Goal: Task Accomplishment & Management: Use online tool/utility

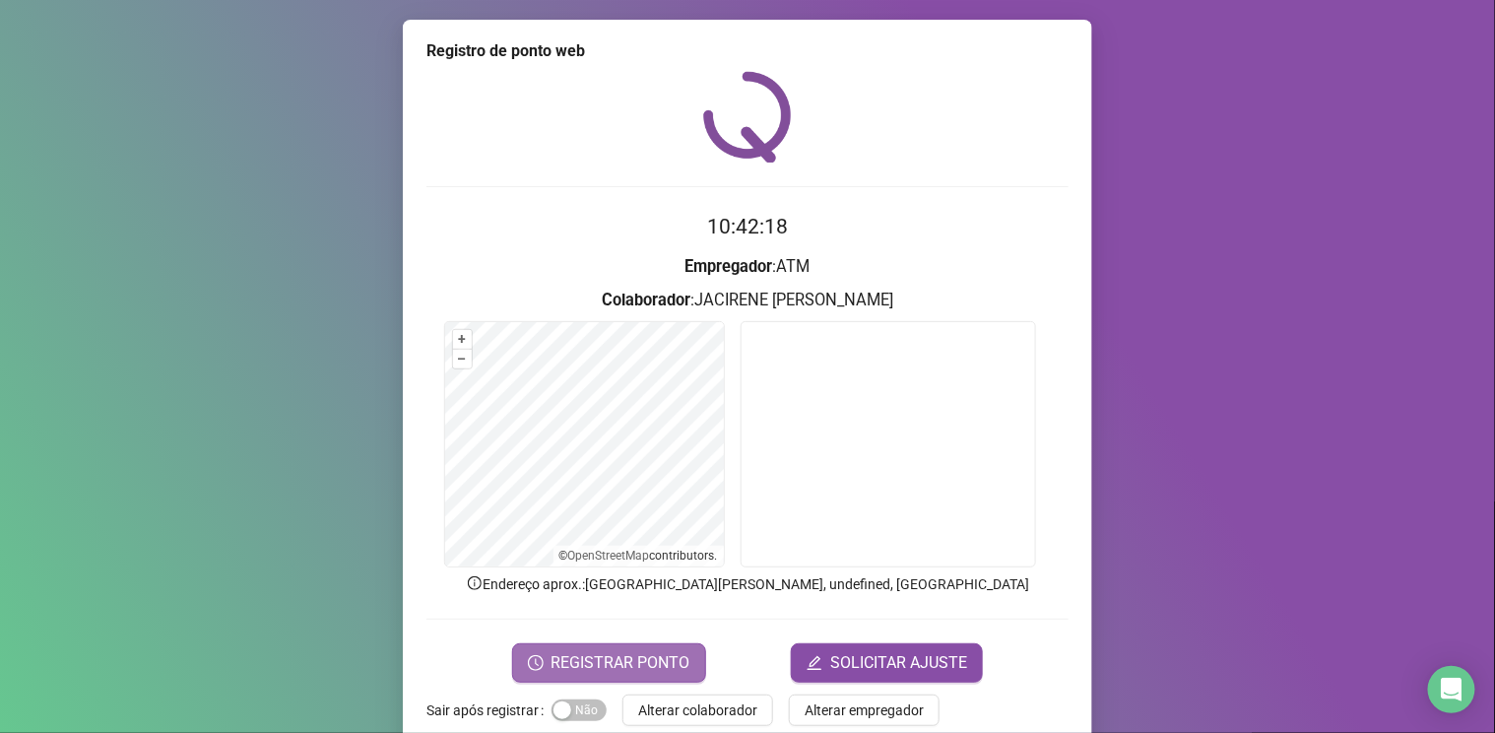
click at [606, 672] on span "REGISTRAR PONTO" at bounding box center [620, 663] width 139 height 24
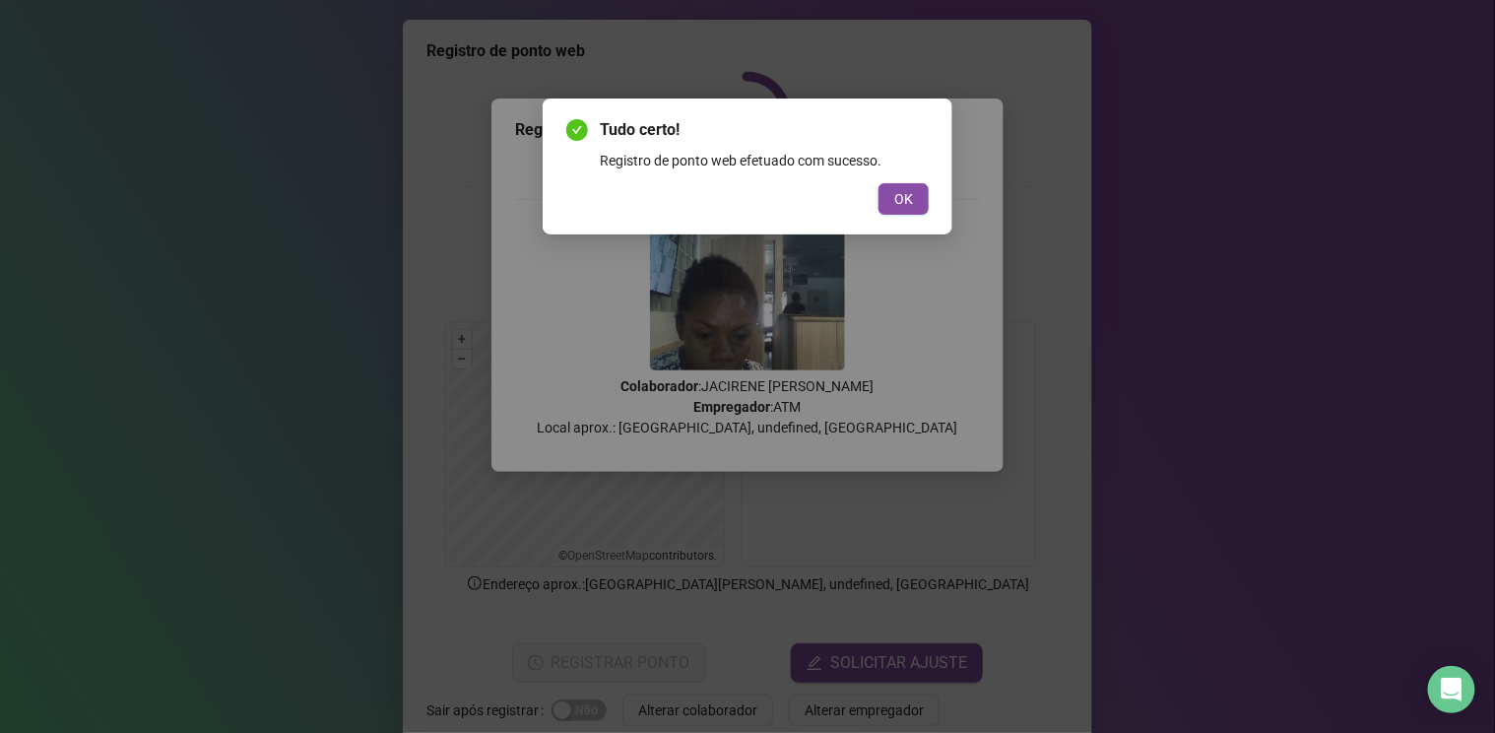
click at [677, 713] on div "Tudo certo! Registro de ponto web efetuado com sucesso. OK" at bounding box center [747, 366] width 1495 height 733
click at [725, 713] on div "Tudo certo! Registro de ponto web efetuado com sucesso. OK" at bounding box center [747, 366] width 1495 height 733
drag, startPoint x: 919, startPoint y: 185, endPoint x: 542, endPoint y: 572, distance: 540.4
click at [910, 199] on button "OK" at bounding box center [903, 199] width 50 height 32
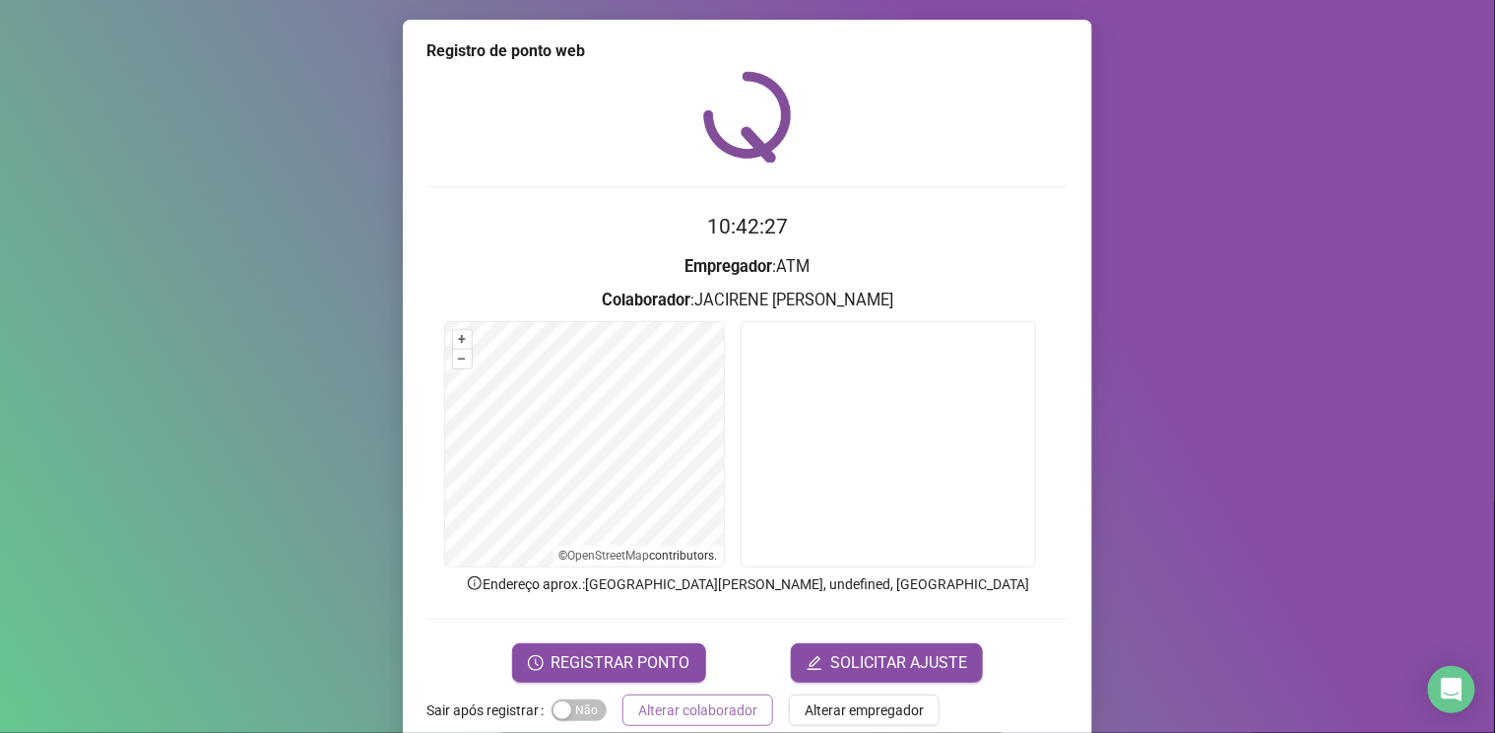
click at [662, 709] on span "Alterar colaborador" at bounding box center [697, 710] width 119 height 22
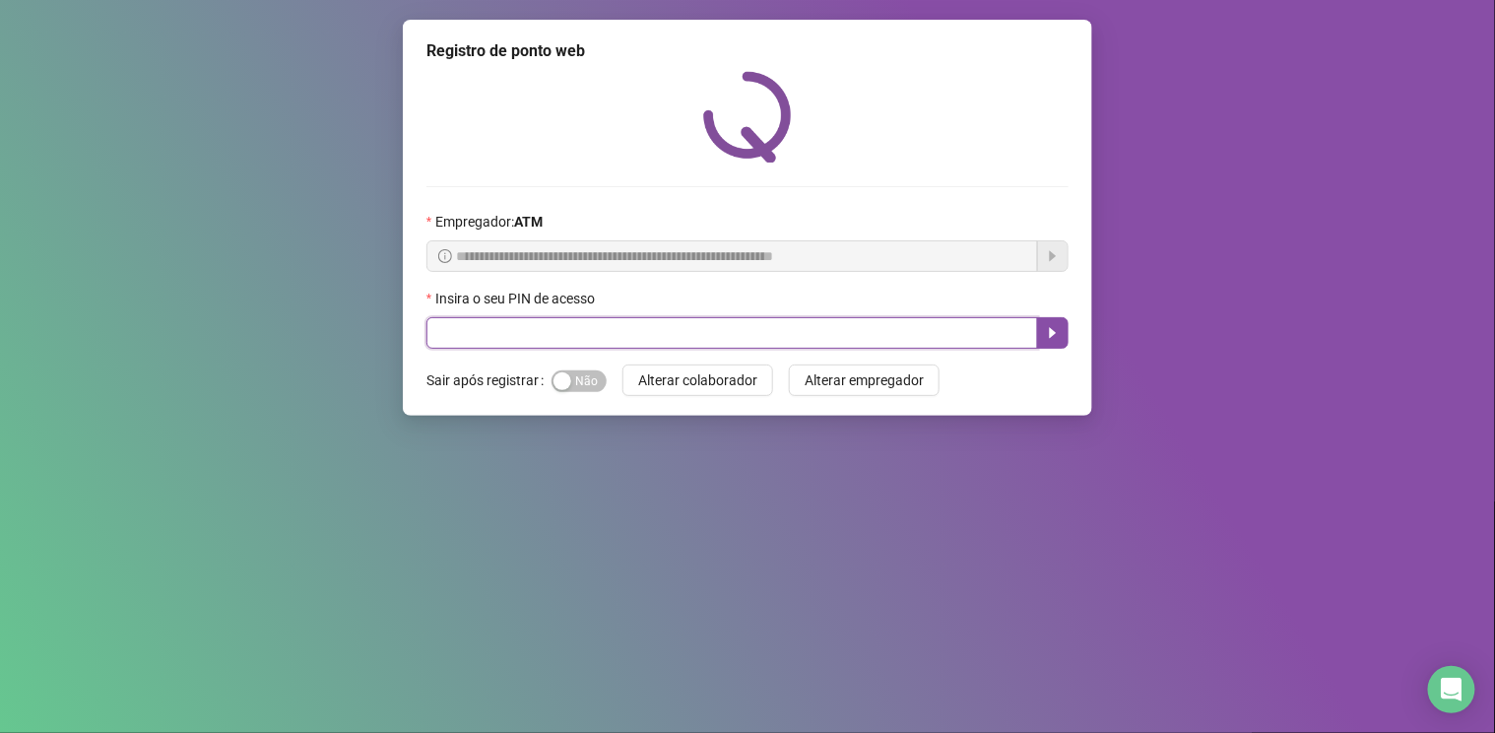
click at [426, 334] on input "text" at bounding box center [732, 333] width 612 height 32
type input "*****"
click at [1063, 344] on button "button" at bounding box center [1053, 333] width 32 height 32
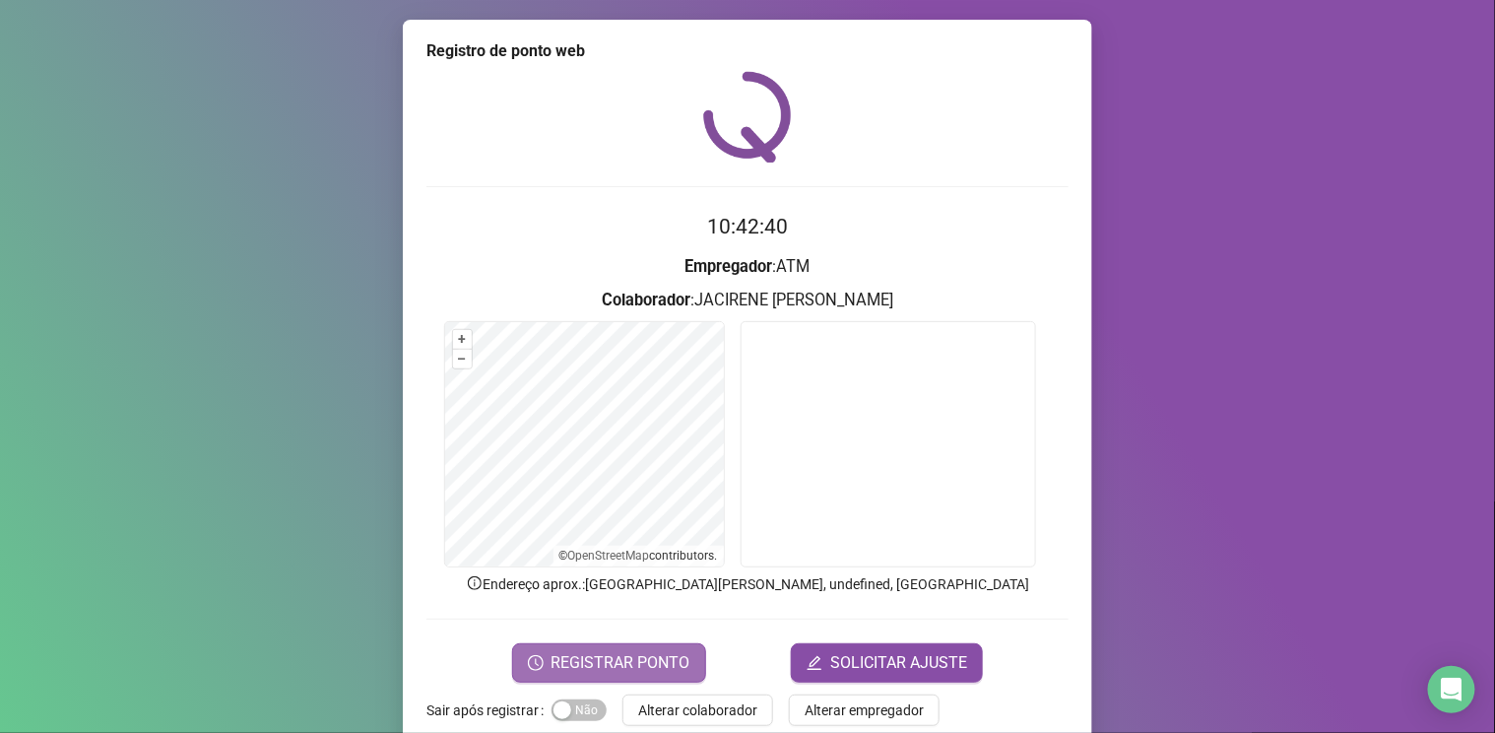
click at [681, 653] on span "REGISTRAR PONTO" at bounding box center [620, 663] width 139 height 24
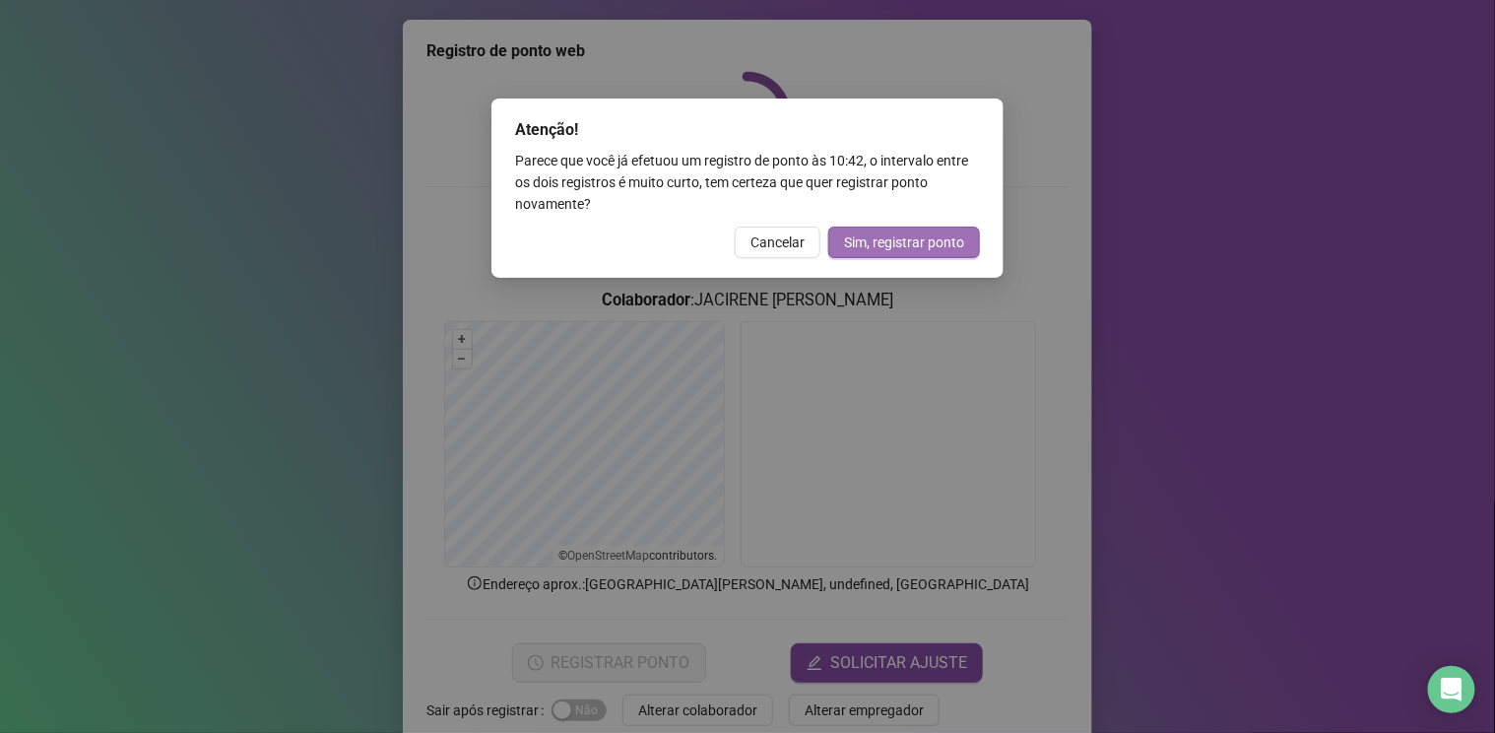
click at [890, 246] on span "Sim, registrar ponto" at bounding box center [904, 242] width 120 height 22
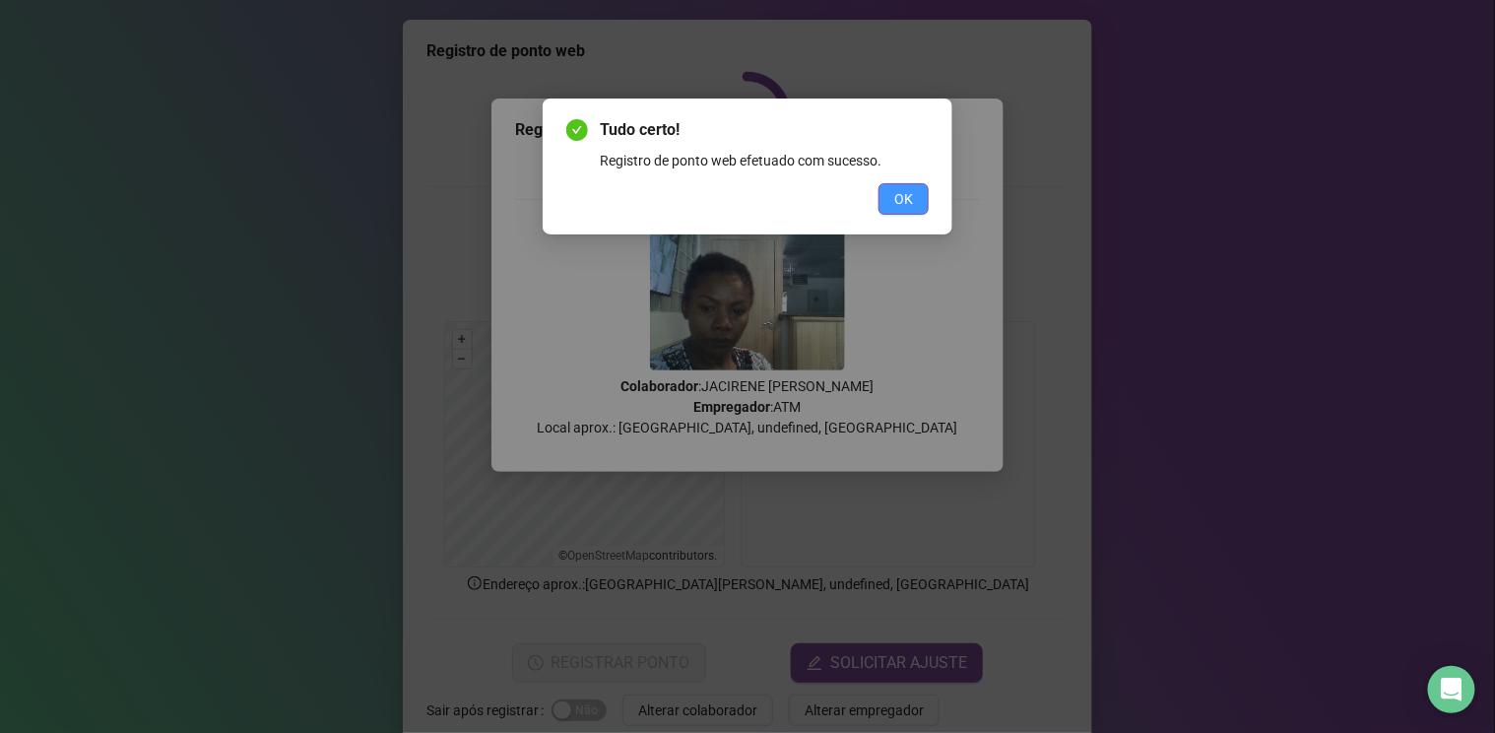
click at [903, 199] on span "OK" at bounding box center [903, 199] width 19 height 22
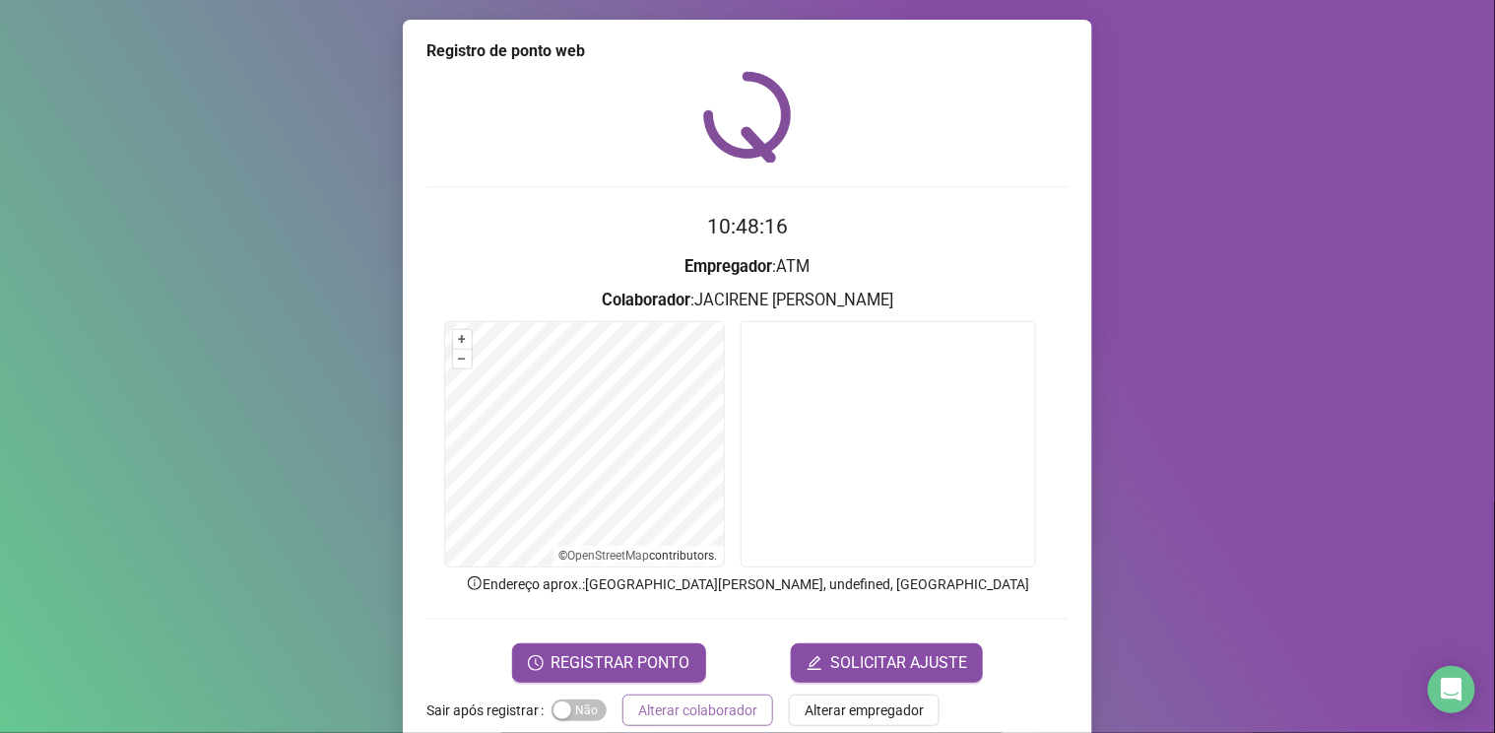
click at [681, 700] on span "Alterar colaborador" at bounding box center [697, 710] width 119 height 22
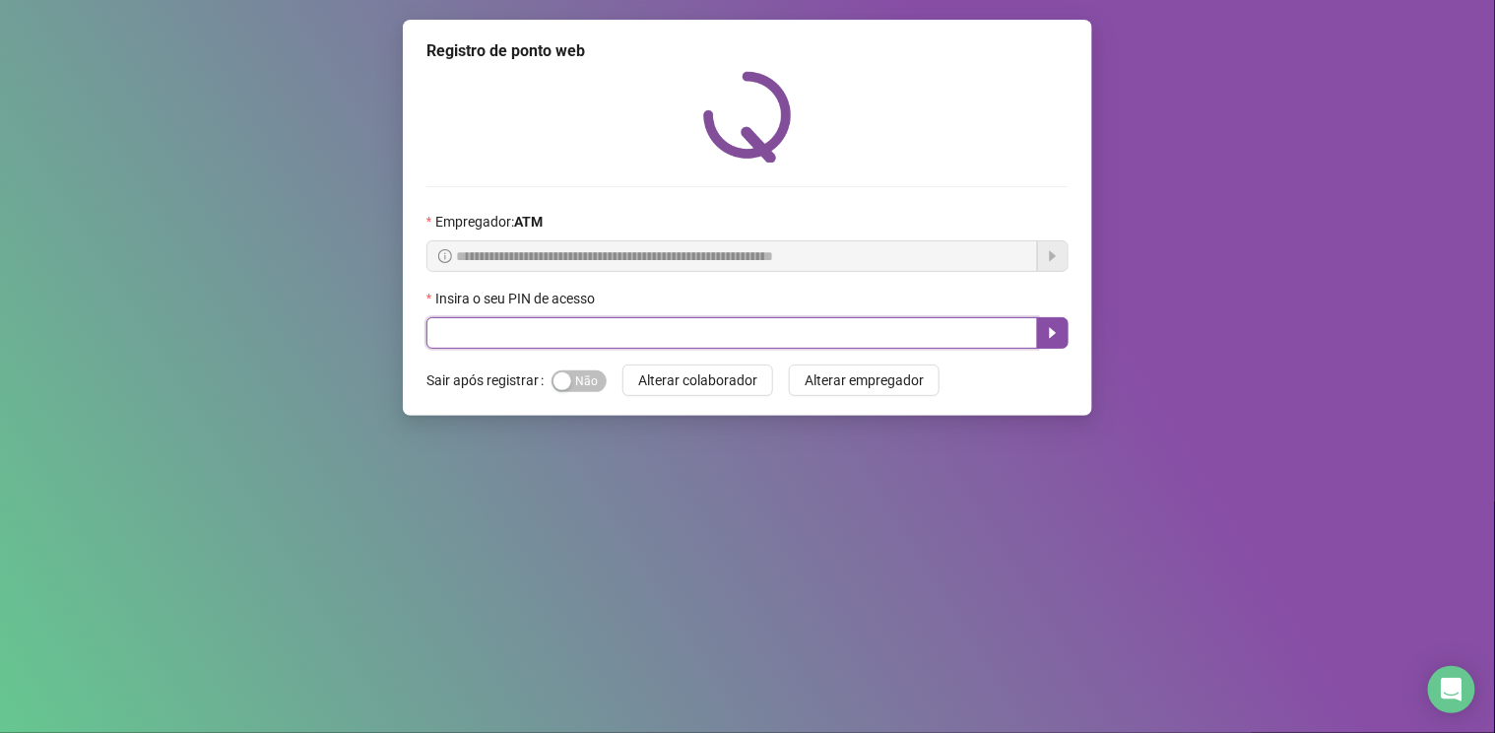
click at [721, 333] on input "text" at bounding box center [732, 333] width 612 height 32
type input "*****"
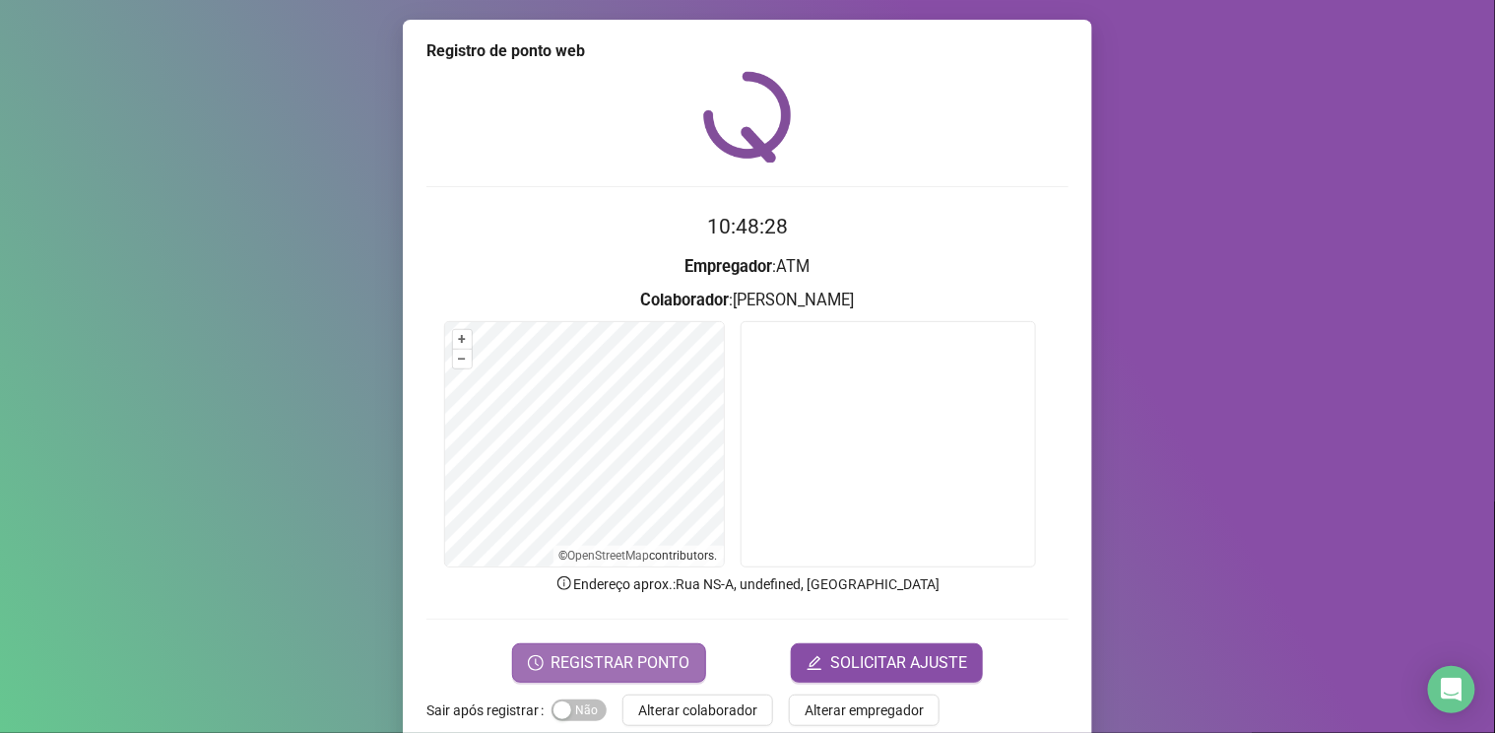
click at [594, 656] on span "REGISTRAR PONTO" at bounding box center [620, 663] width 139 height 24
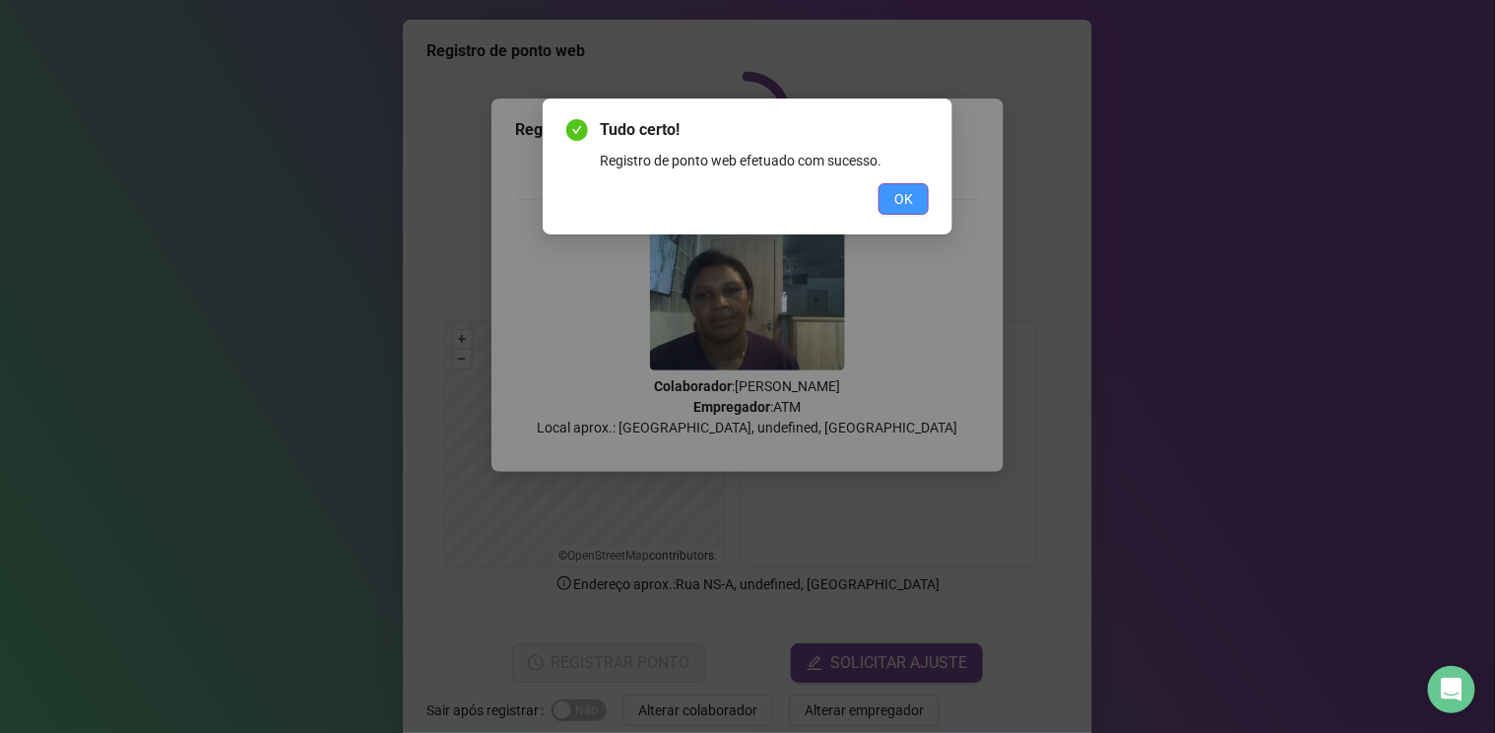
click at [897, 194] on span "OK" at bounding box center [903, 199] width 19 height 22
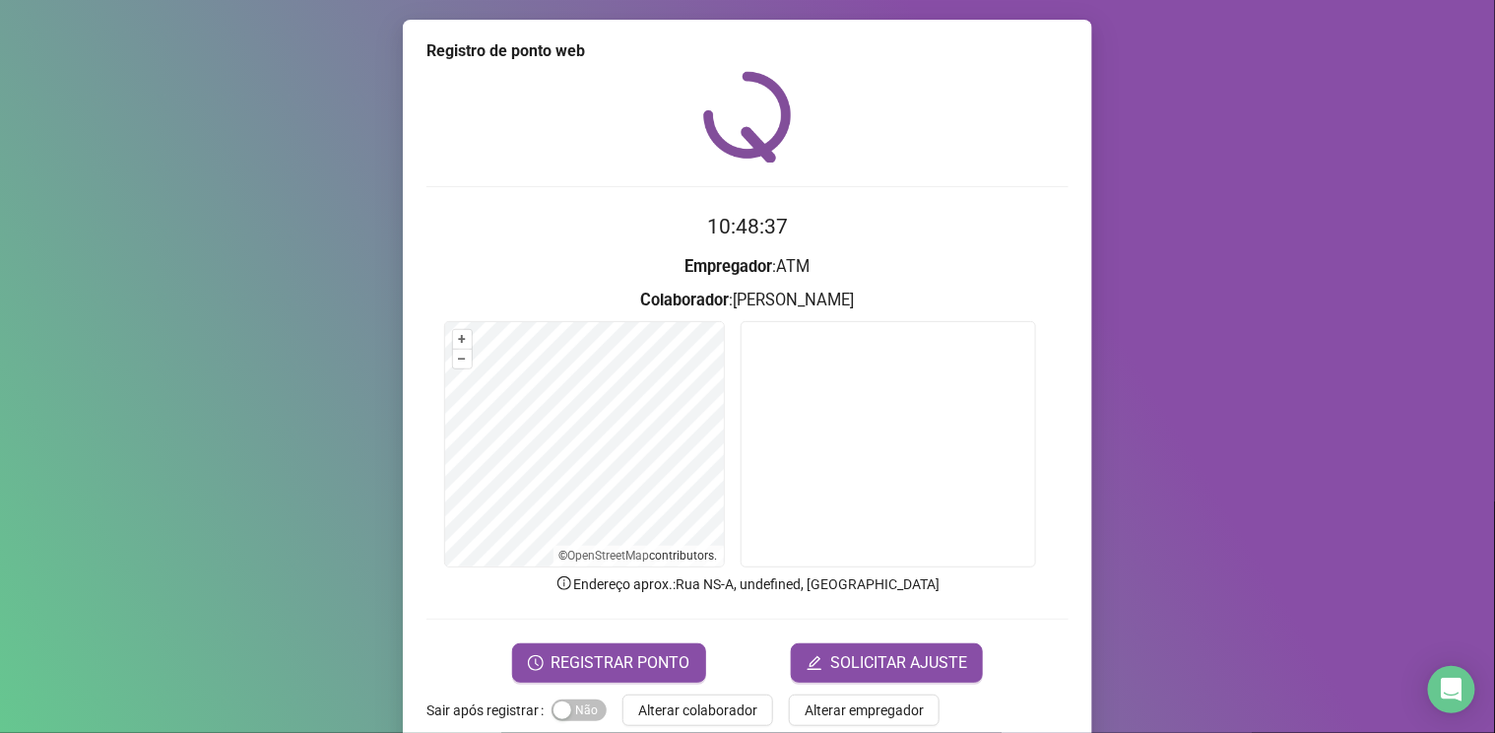
click at [705, 713] on span "Alterar colaborador" at bounding box center [697, 710] width 119 height 22
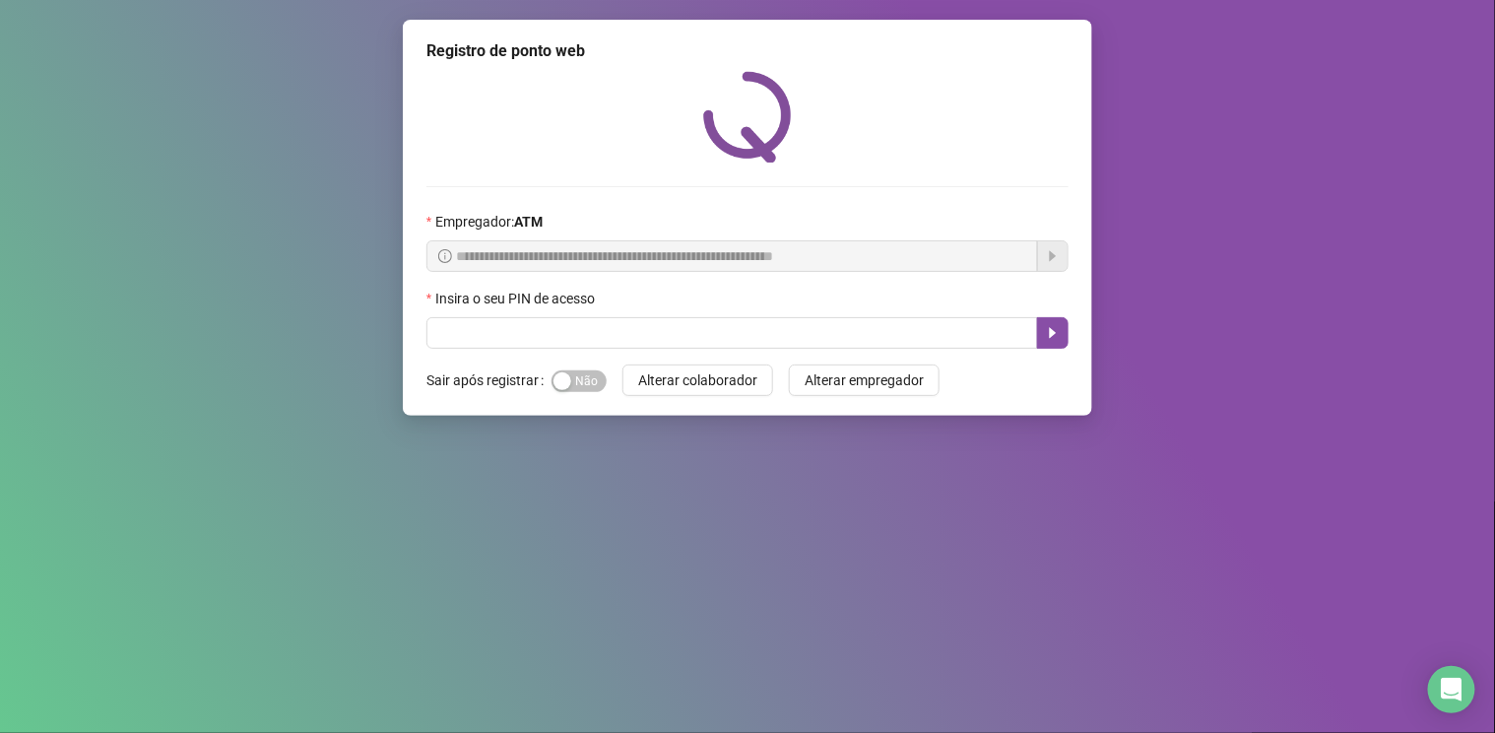
click at [705, 713] on div "**********" at bounding box center [747, 366] width 1495 height 733
